Goal: Transaction & Acquisition: Purchase product/service

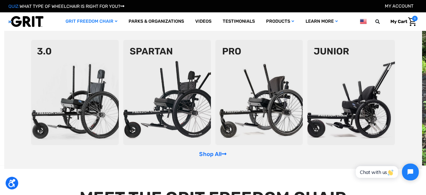
click at [73, 19] on link "GRIT Freedom Chair" at bounding box center [91, 21] width 63 height 18
click at [215, 153] on link "Shop All" at bounding box center [212, 154] width 27 height 7
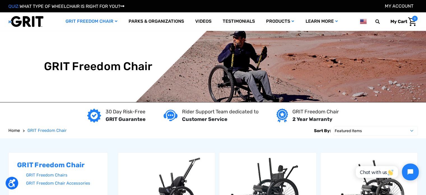
click at [346, 135] on div "Sort By: Featured Items Newest Items Best Selling A to Z Z to A By Review Price…" at bounding box center [366, 131] width 104 height 10
click at [346, 131] on select "Featured Items Newest Items Best Selling A to Z Z to A By Review Price: Ascendi…" at bounding box center [376, 131] width 84 height 10
select select "priceasc"
click at [334, 126] on select "Featured Items Newest Items Best Selling A to Z Z to A By Review Price: Ascendi…" at bounding box center [376, 131] width 84 height 10
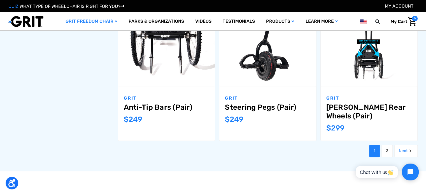
scroll to position [645, 0]
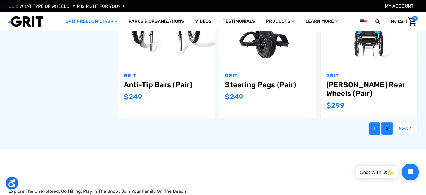
click at [384, 128] on link "2" at bounding box center [387, 128] width 11 height 12
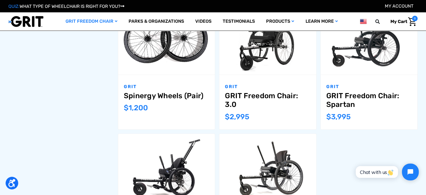
scroll to position [476, 0]
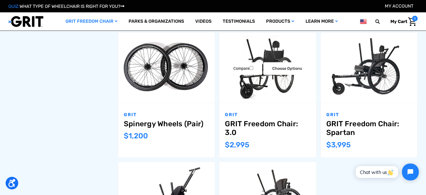
click at [262, 86] on img "GRIT Freedom Chair: 3.0,$2,995.00\a" at bounding box center [267, 67] width 97 height 64
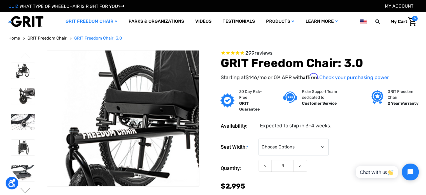
click at [90, 134] on img at bounding box center [169, 105] width 359 height 239
